Goal: Information Seeking & Learning: Learn about a topic

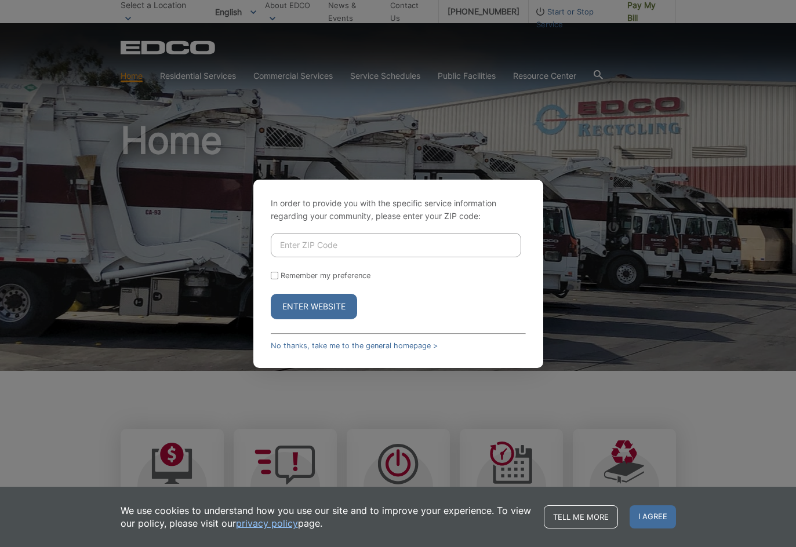
click at [482, 298] on div "Enter Website" at bounding box center [398, 307] width 255 height 26
click at [343, 307] on button "Enter Website" at bounding box center [314, 307] width 86 height 26
click at [502, 201] on div "In order to provide you with the specific service information regarding your co…" at bounding box center [398, 274] width 290 height 188
click at [304, 342] on link "No thanks, take me to the general homepage >" at bounding box center [354, 346] width 167 height 9
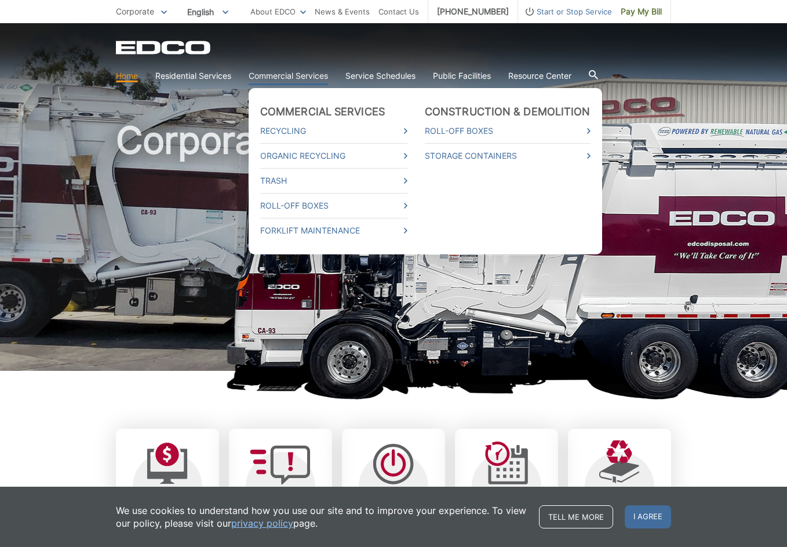
click at [325, 78] on link "Commercial Services" at bounding box center [288, 76] width 79 height 13
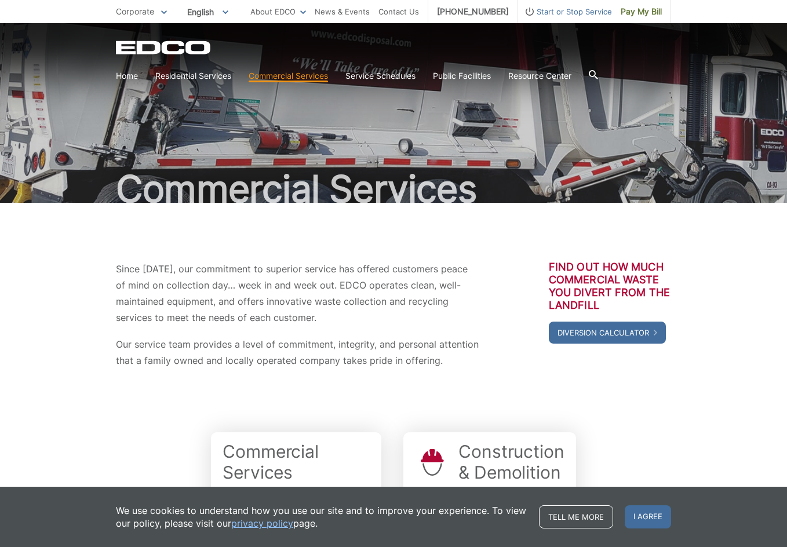
click at [163, 420] on div "Since [DATE], our commitment to superior service has offered customers peace of…" at bounding box center [394, 315] width 556 height 224
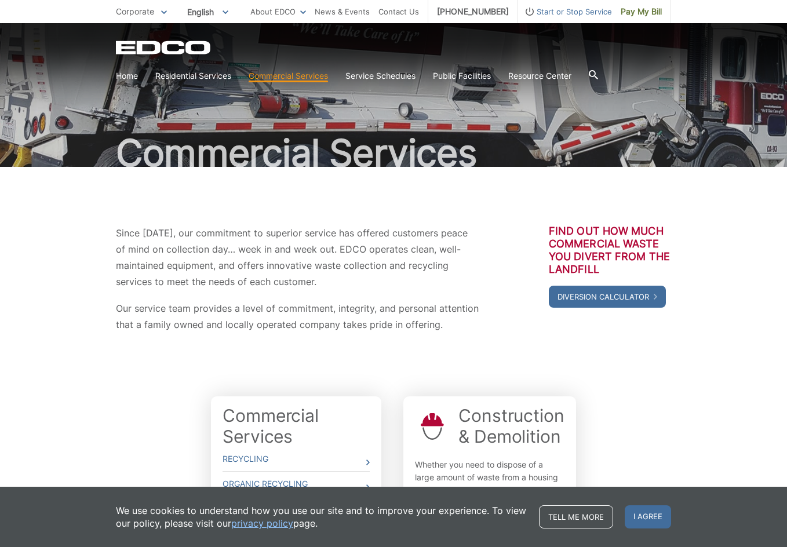
scroll to position [39, 0]
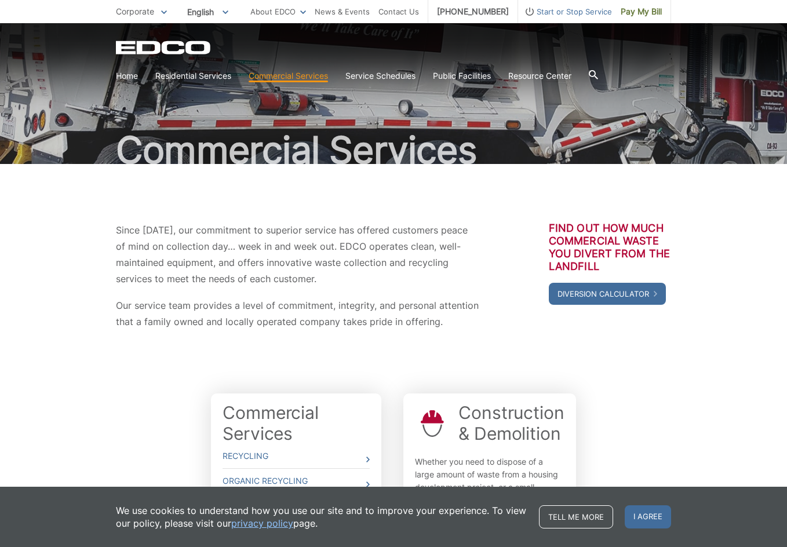
click at [667, 388] on div "Commercial Services Recycling Organic Recycling Trash Roll-Off Boxes Constructi…" at bounding box center [394, 488] width 556 height 201
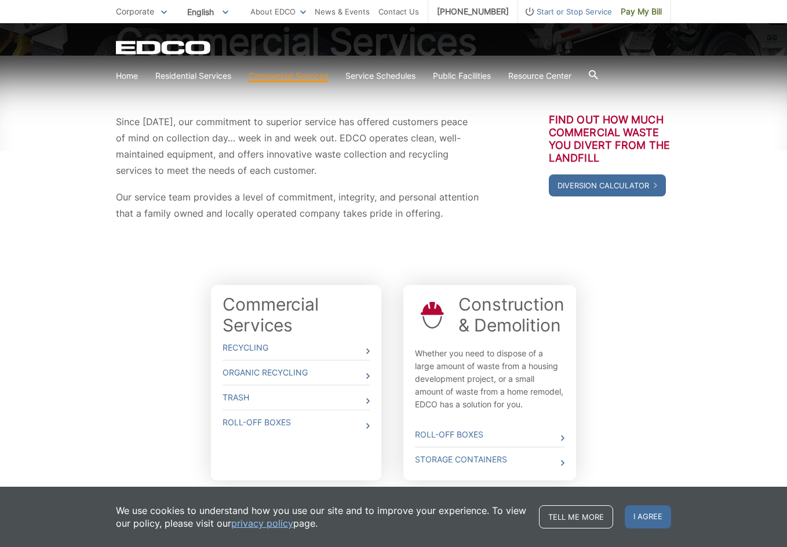
scroll to position [193, 0]
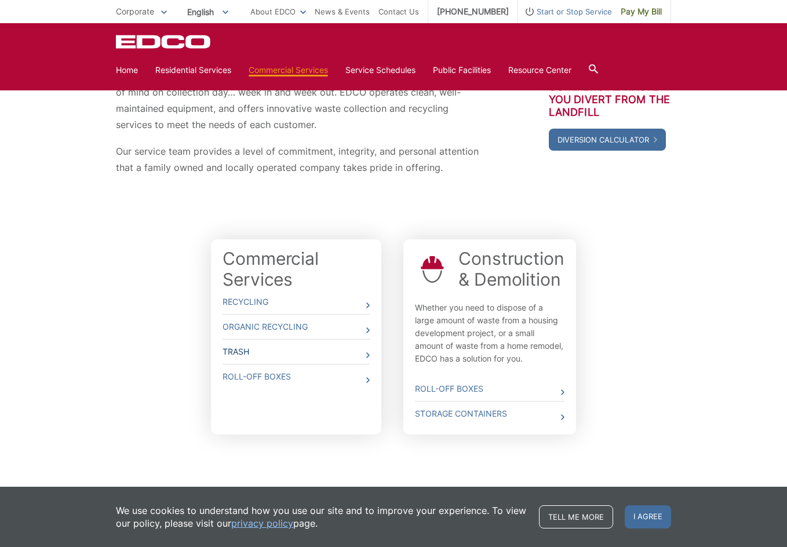
click at [346, 353] on link "Trash" at bounding box center [296, 352] width 147 height 24
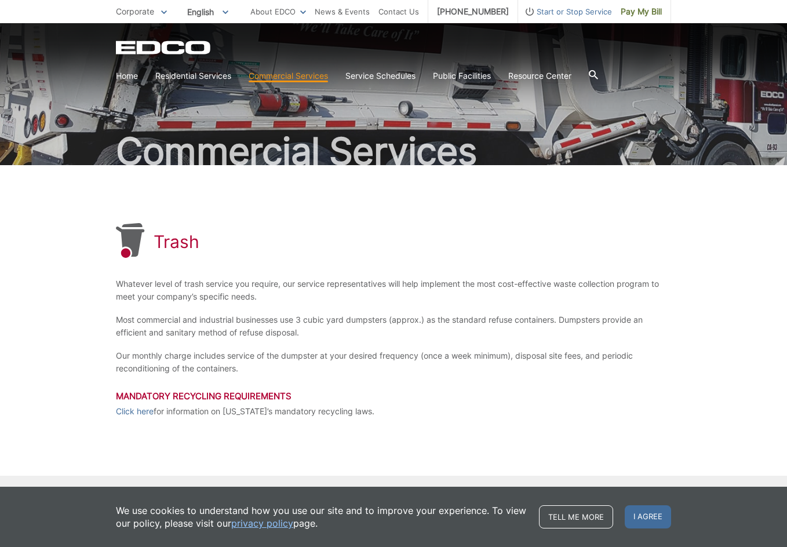
scroll to position [39, 0]
